Goal: Communication & Community: Answer question/provide support

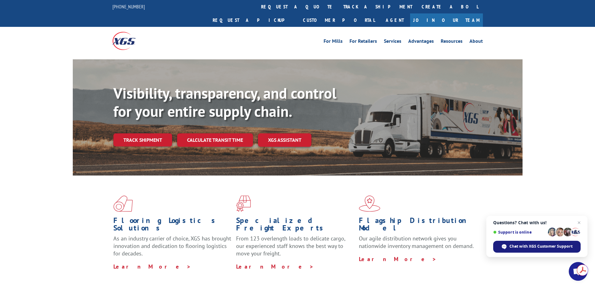
click at [539, 246] on span "Chat with XGS Customer Support" at bounding box center [540, 246] width 63 height 6
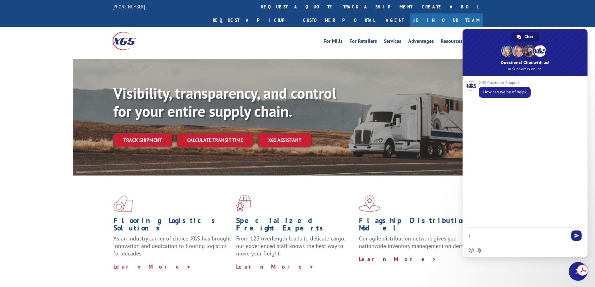
type textarea "i"
type textarea "I need to follow up on a Claim Request/Payment."
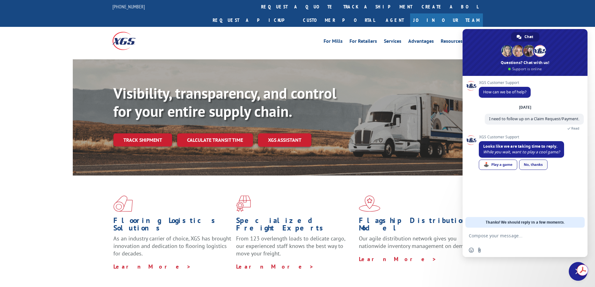
click at [541, 165] on div "No, thanks" at bounding box center [533, 164] width 28 height 10
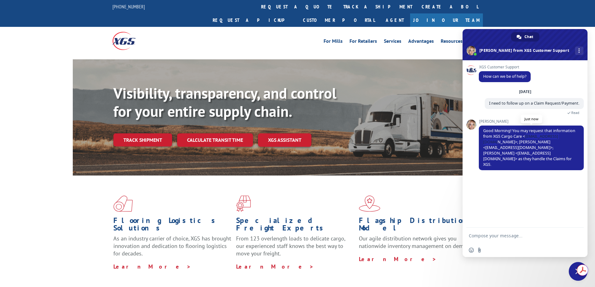
drag, startPoint x: 525, startPoint y: 137, endPoint x: 568, endPoint y: 137, distance: 43.4
click at [568, 137] on span "Good Morning! You may request that information from XGS Cargo Care <[EMAIL_ADDR…" at bounding box center [529, 147] width 92 height 39
copy span "[EMAIL_ADDRESS][DOMAIN_NAME]"
drag, startPoint x: 500, startPoint y: 142, endPoint x: 528, endPoint y: 142, distance: 28.1
click at [528, 142] on span "Good Morning! You may request that information from XGS Cargo Care <[EMAIL_ADDR…" at bounding box center [529, 147] width 92 height 39
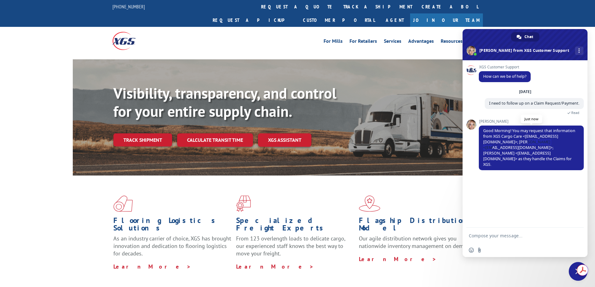
copy span "[EMAIL_ADDRESS][DOMAIN_NAME]"
drag, startPoint x: 485, startPoint y: 147, endPoint x: 518, endPoint y: 147, distance: 32.8
click at [518, 147] on span "Good Morning! You may request that information from XGS Cargo Care <[EMAIL_ADDR…" at bounding box center [529, 147] width 92 height 39
copy span "[EMAIL_ADDRESS][DOMAIN_NAME]"
click at [510, 241] on form at bounding box center [517, 236] width 99 height 17
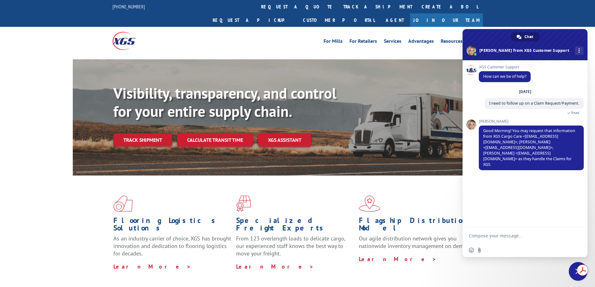
click at [533, 234] on textarea "Compose your message..." at bounding box center [517, 236] width 99 height 6
type textarea "["
type textarea "perfect. i am forwarding them an email now."
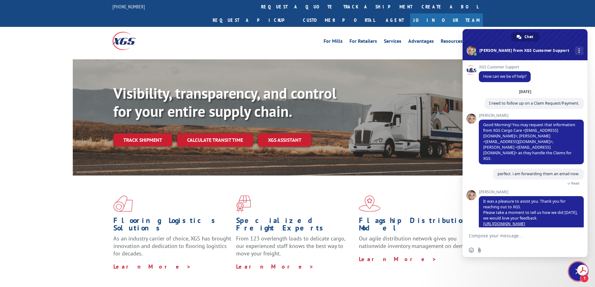
scroll to position [22, 0]
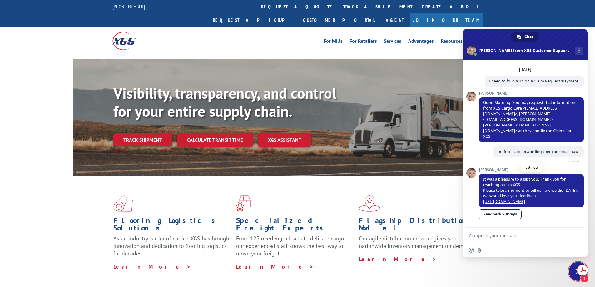
click at [525, 199] on link "[URL][DOMAIN_NAME]" at bounding box center [504, 201] width 42 height 5
click at [573, 266] on span "Close chat" at bounding box center [577, 271] width 19 height 19
